Goal: Navigation & Orientation: Find specific page/section

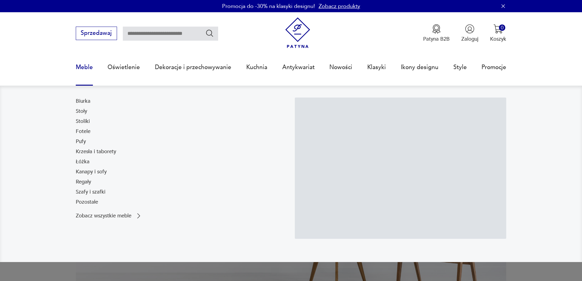
click at [82, 66] on link "Meble" at bounding box center [84, 67] width 17 height 28
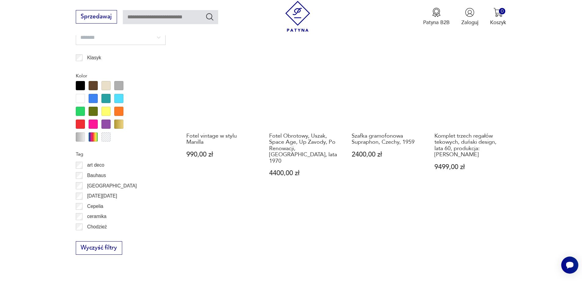
scroll to position [692, 0]
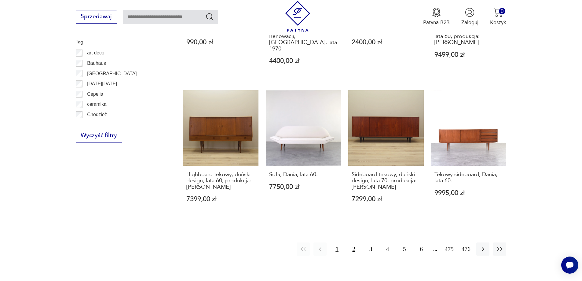
click at [353, 242] on button "2" at bounding box center [353, 248] width 13 height 13
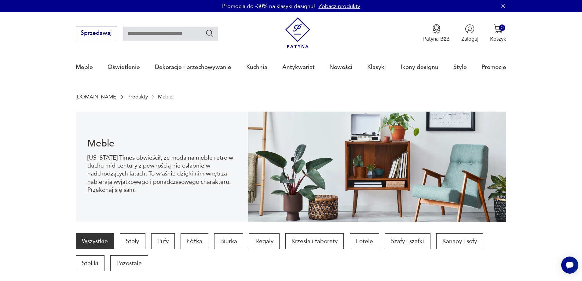
click at [338, 8] on link "Zobacz produkty" at bounding box center [340, 6] width 42 height 8
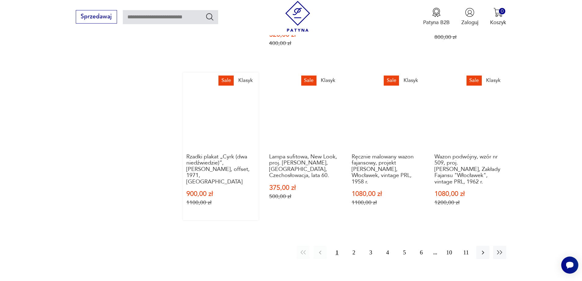
scroll to position [552, 0]
